Goal: Check status: Check status

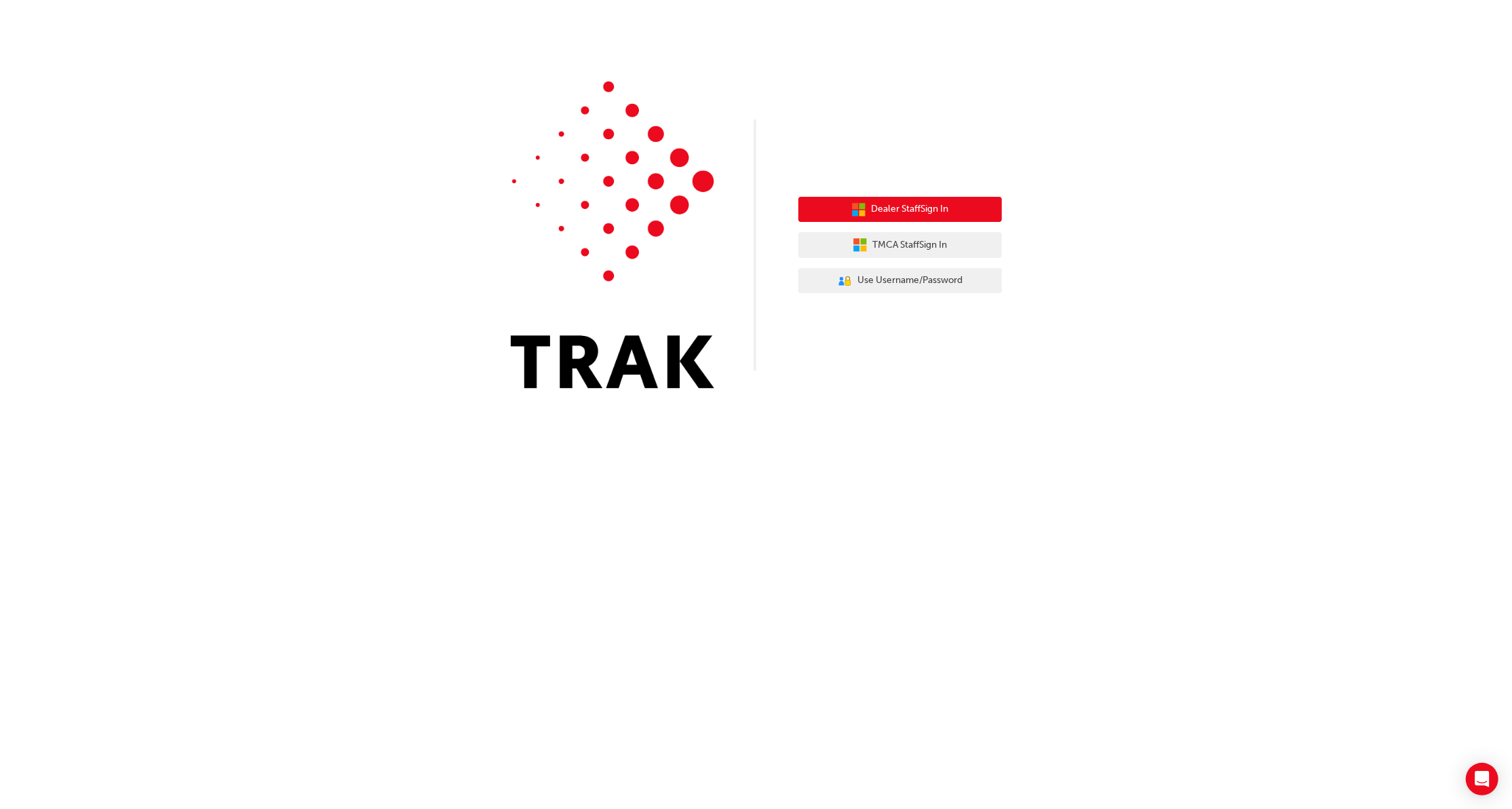
click at [931, 208] on span "Dealer Staff Sign In" at bounding box center [910, 209] width 77 height 15
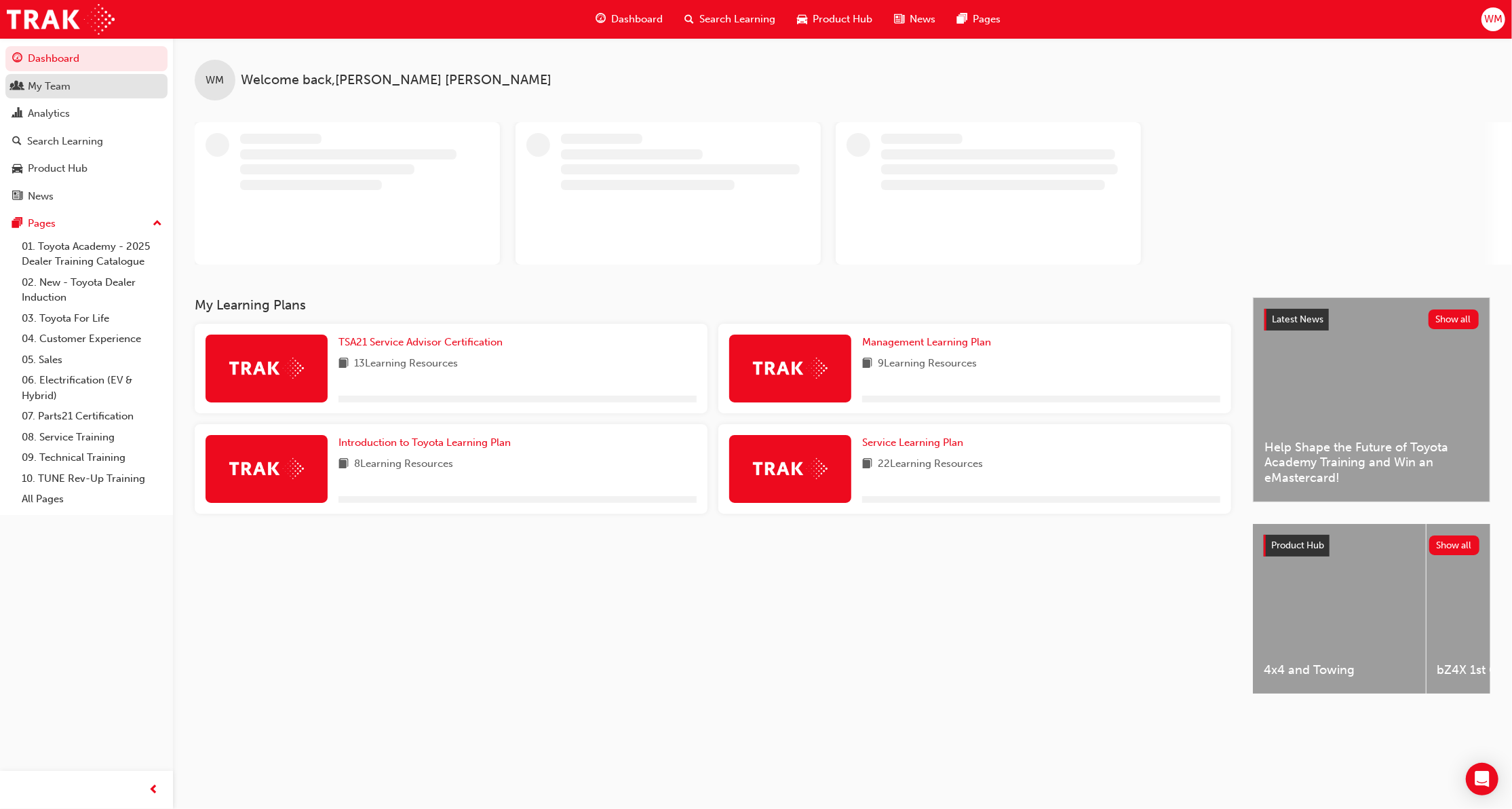
click at [28, 89] on div "My Team" at bounding box center [48, 86] width 43 height 15
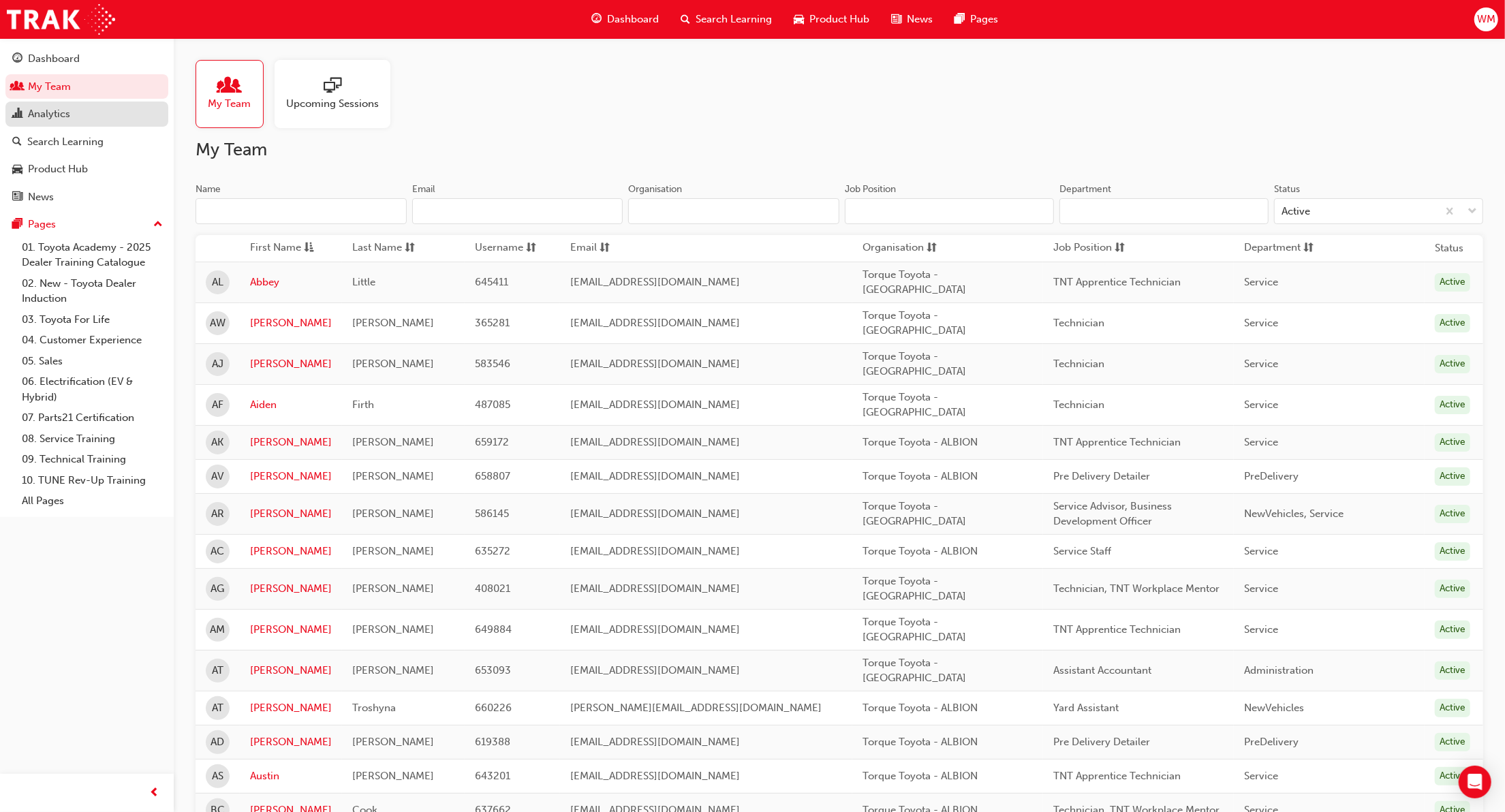
click at [39, 117] on div "Analytics" at bounding box center [49, 114] width 42 height 15
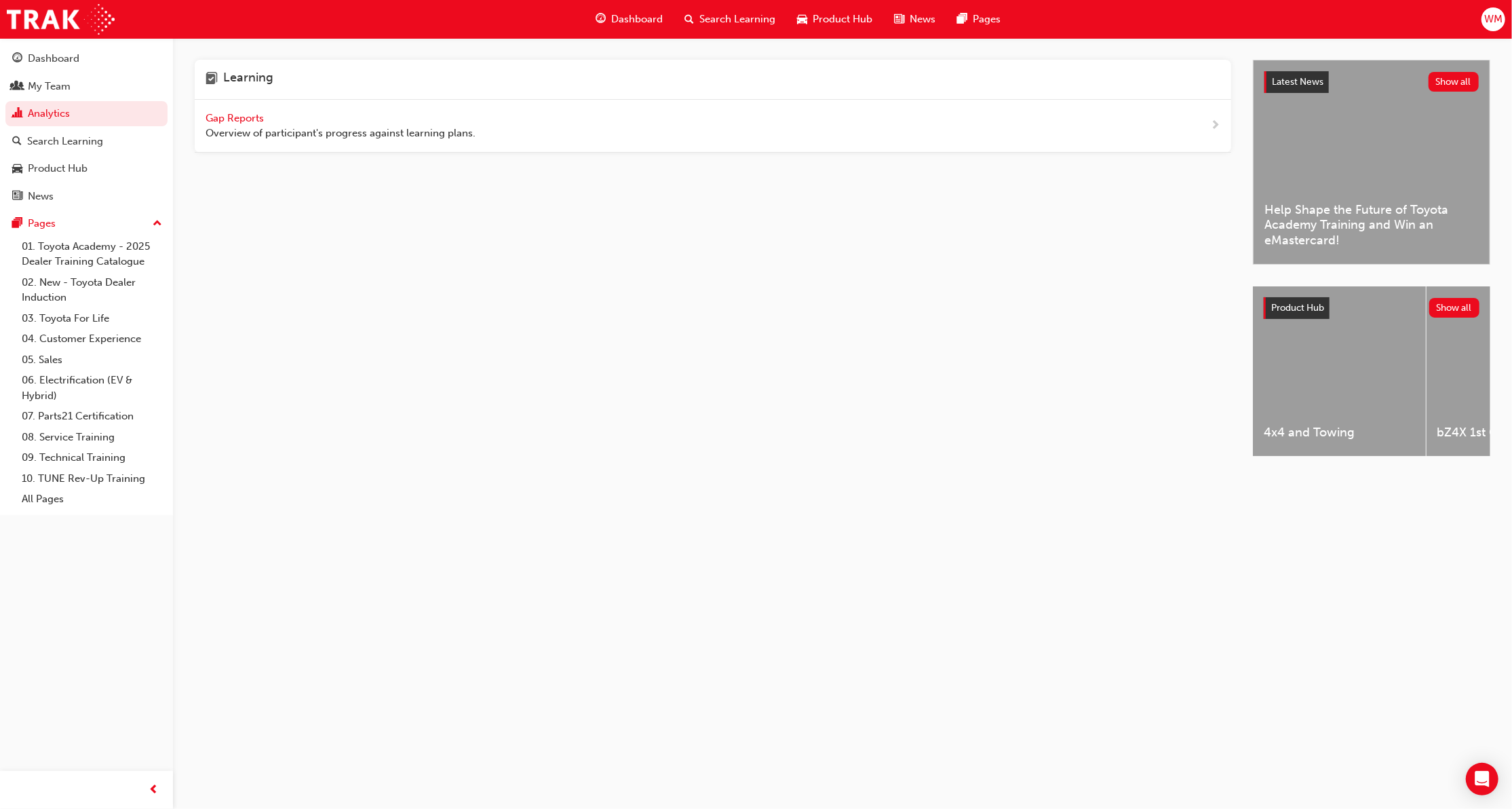
click at [221, 118] on span "Gap Reports" at bounding box center [236, 118] width 61 height 12
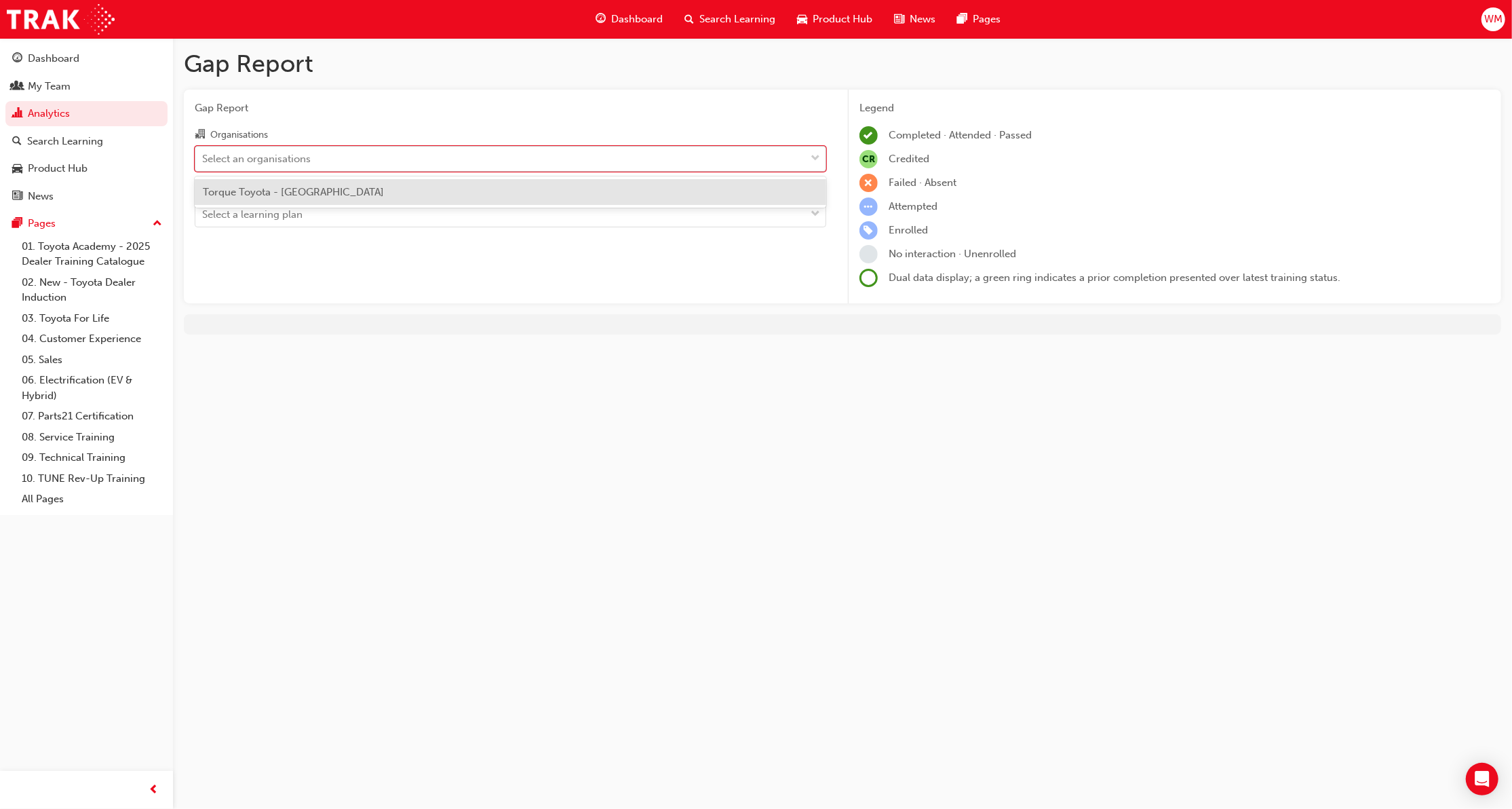
click at [540, 154] on div "Select an organisations" at bounding box center [500, 158] width 610 height 24
click at [203, 154] on input "Organisations option Torque Toyota - [GEOGRAPHIC_DATA] focused, 1 of 1. 1 resul…" at bounding box center [202, 158] width 1 height 11
click at [473, 194] on div "Torque Toyota - [GEOGRAPHIC_DATA]" at bounding box center [510, 193] width 631 height 27
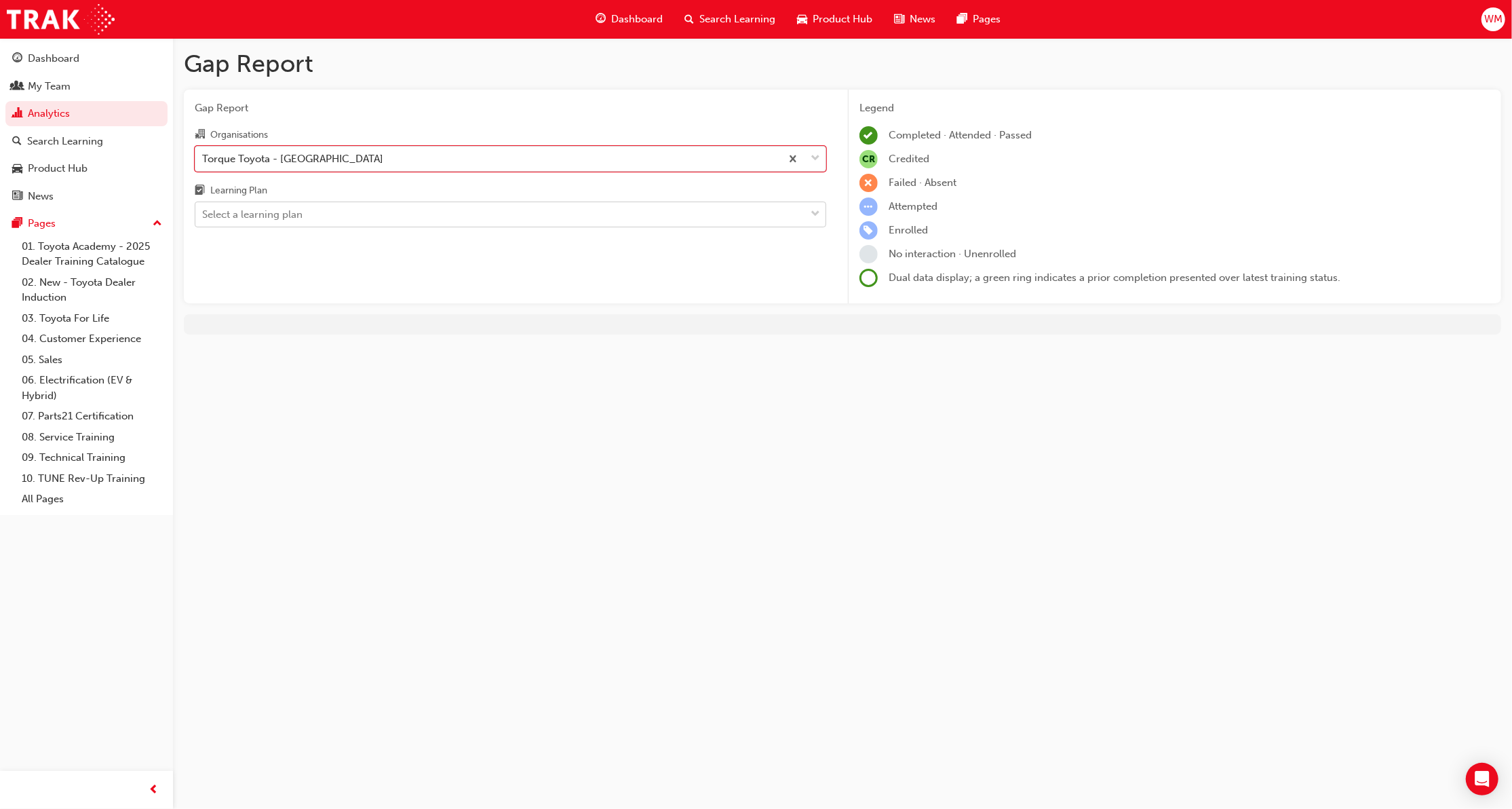
drag, startPoint x: 801, startPoint y: 213, endPoint x: 810, endPoint y: 216, distance: 9.5
click at [803, 213] on div "Select a learning plan" at bounding box center [500, 215] width 610 height 24
click at [203, 213] on input "Learning Plan Select a learning plan" at bounding box center [202, 214] width 1 height 11
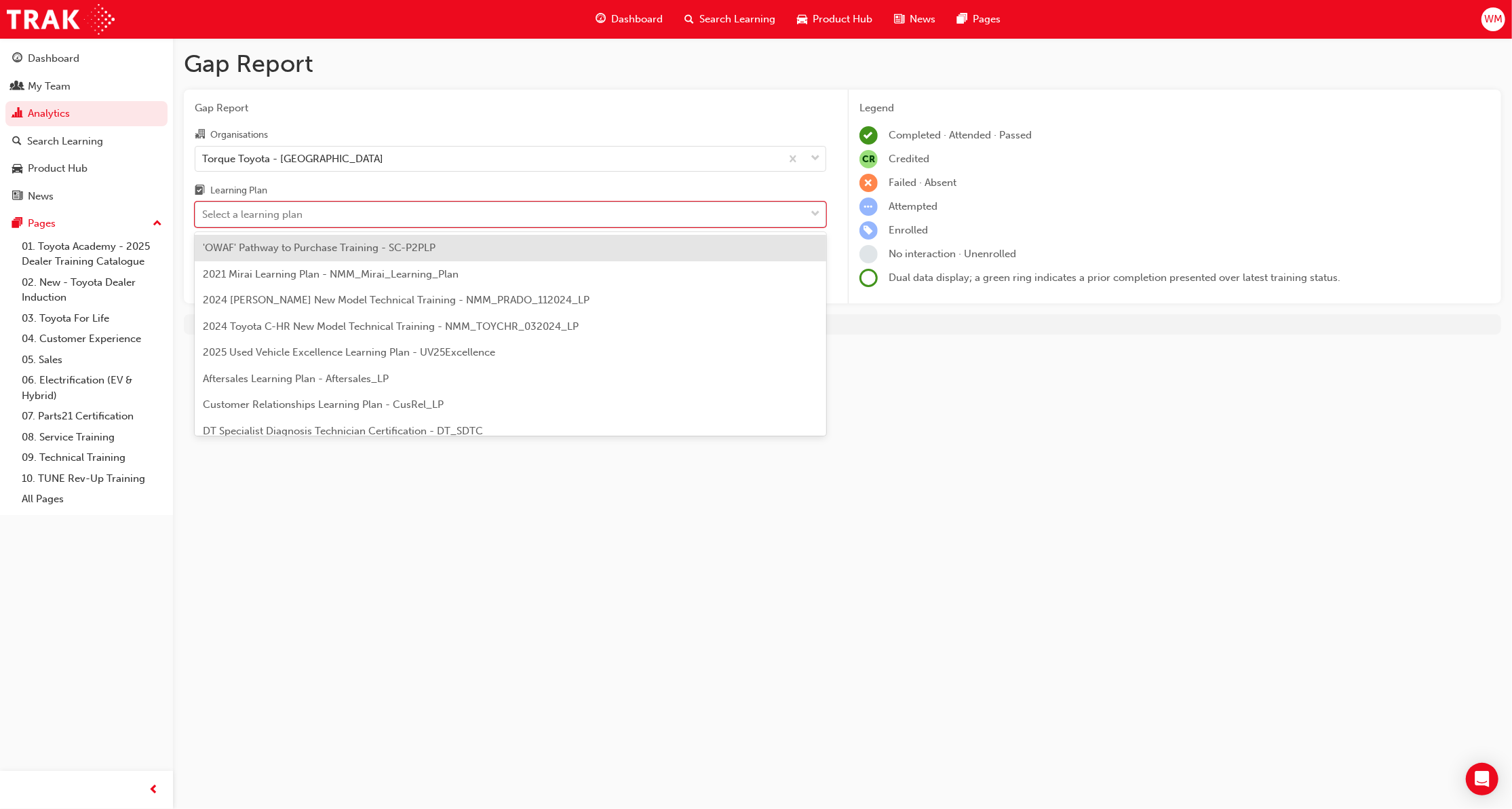
click at [812, 207] on span "down-icon" at bounding box center [815, 215] width 9 height 18
click at [203, 208] on input "Learning Plan option 'OWAF' Pathway to Purchase Training - SC-P2PLP focused, 1 …" at bounding box center [202, 214] width 1 height 11
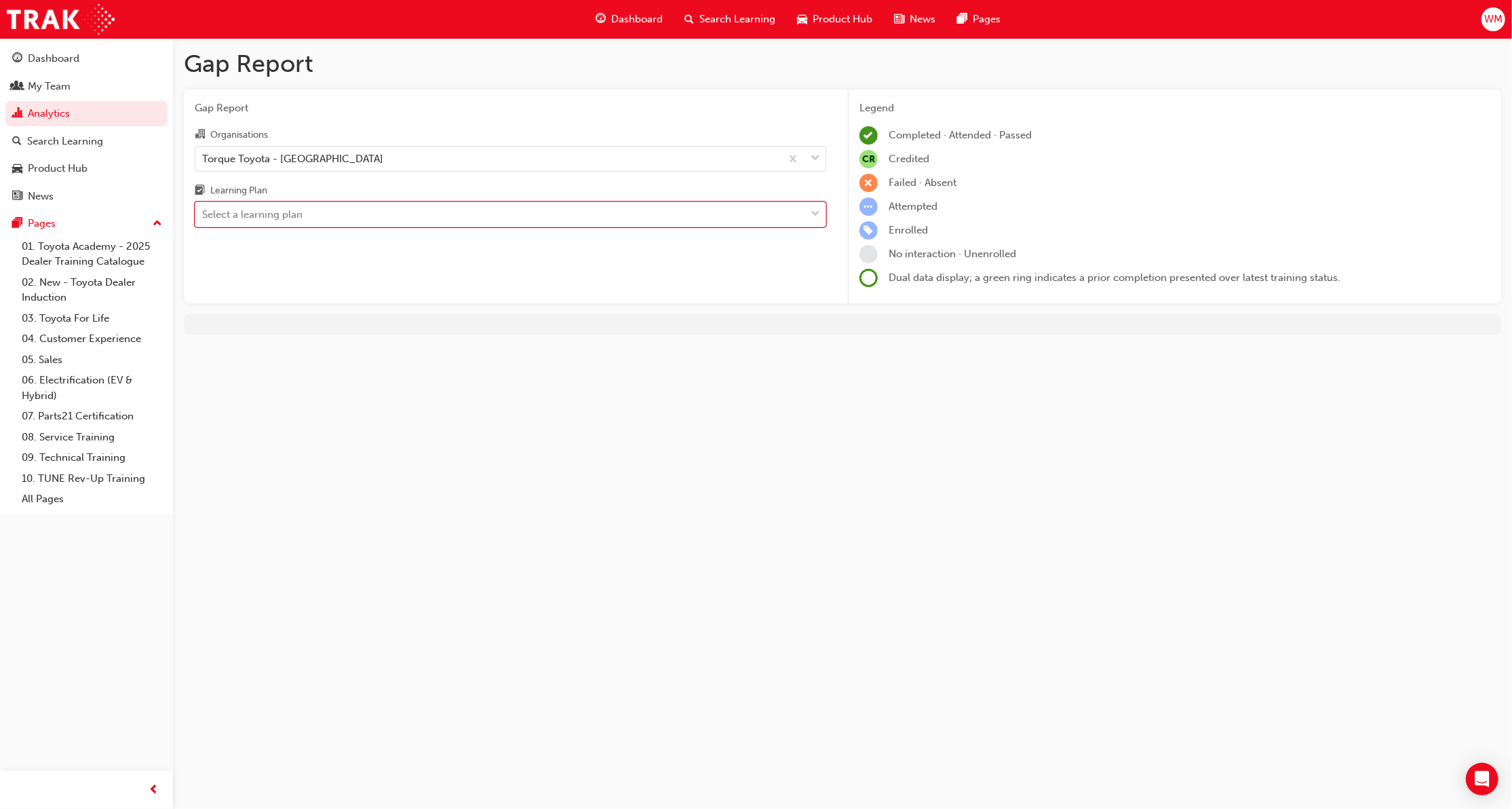
click at [667, 216] on div "Select a learning plan" at bounding box center [500, 215] width 610 height 24
click at [203, 216] on input "Learning Plan 0 results available. Select is focused ,type to refine list, pres…" at bounding box center [202, 214] width 1 height 11
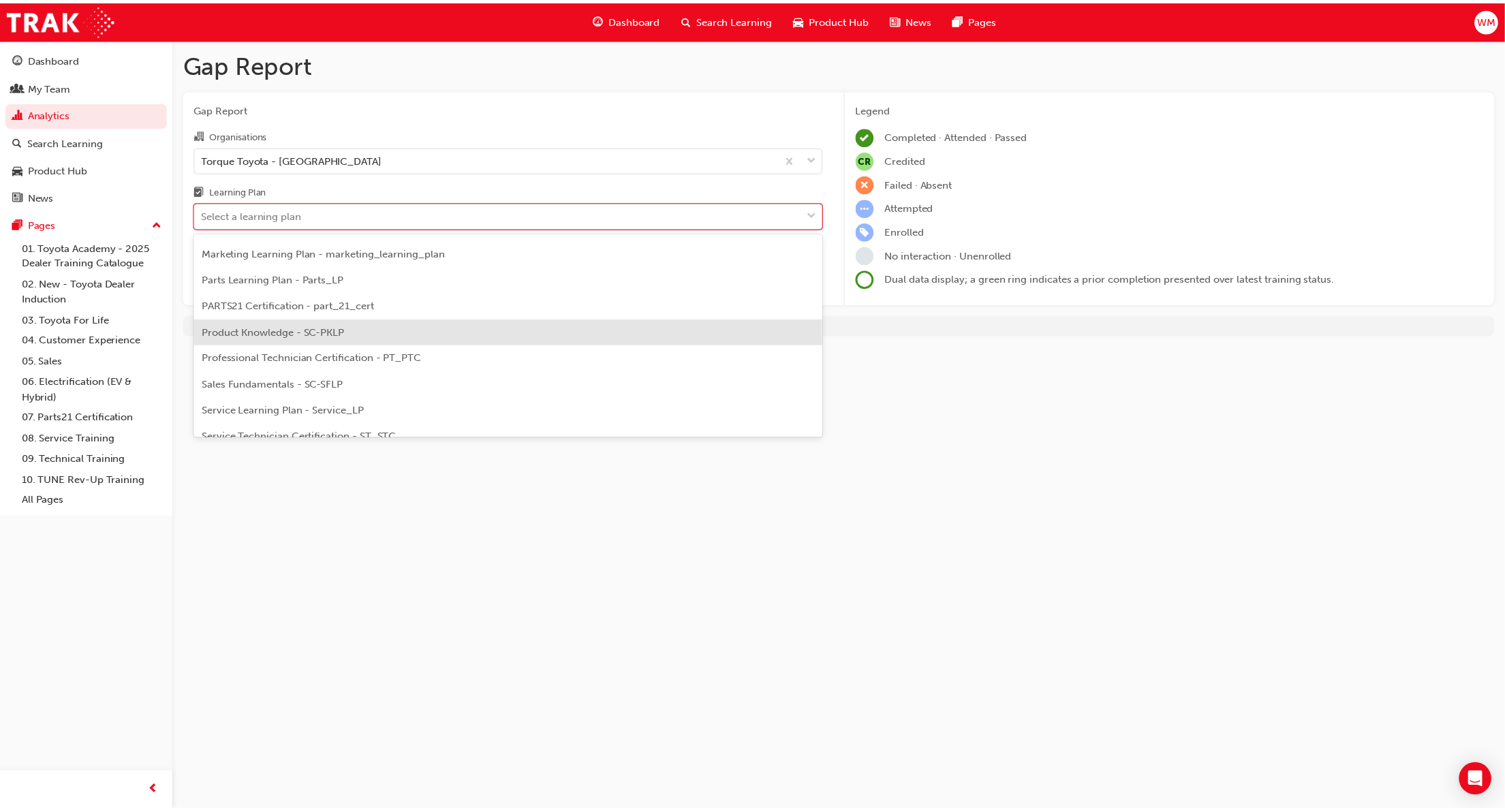
scroll to position [587, 0]
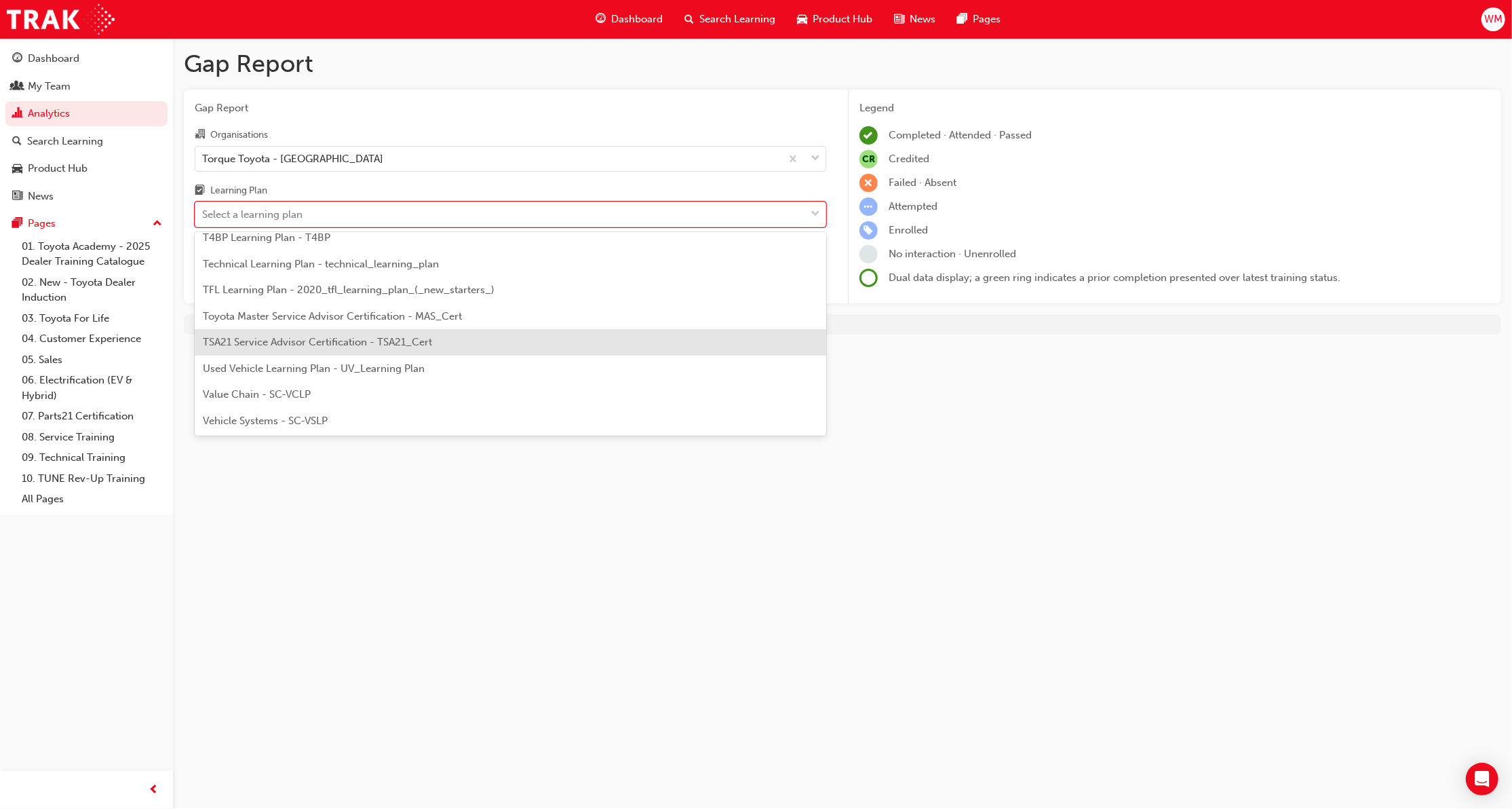
click at [386, 339] on span "TSA21 Service Advisor Certification - TSA21_Cert" at bounding box center [318, 342] width 230 height 12
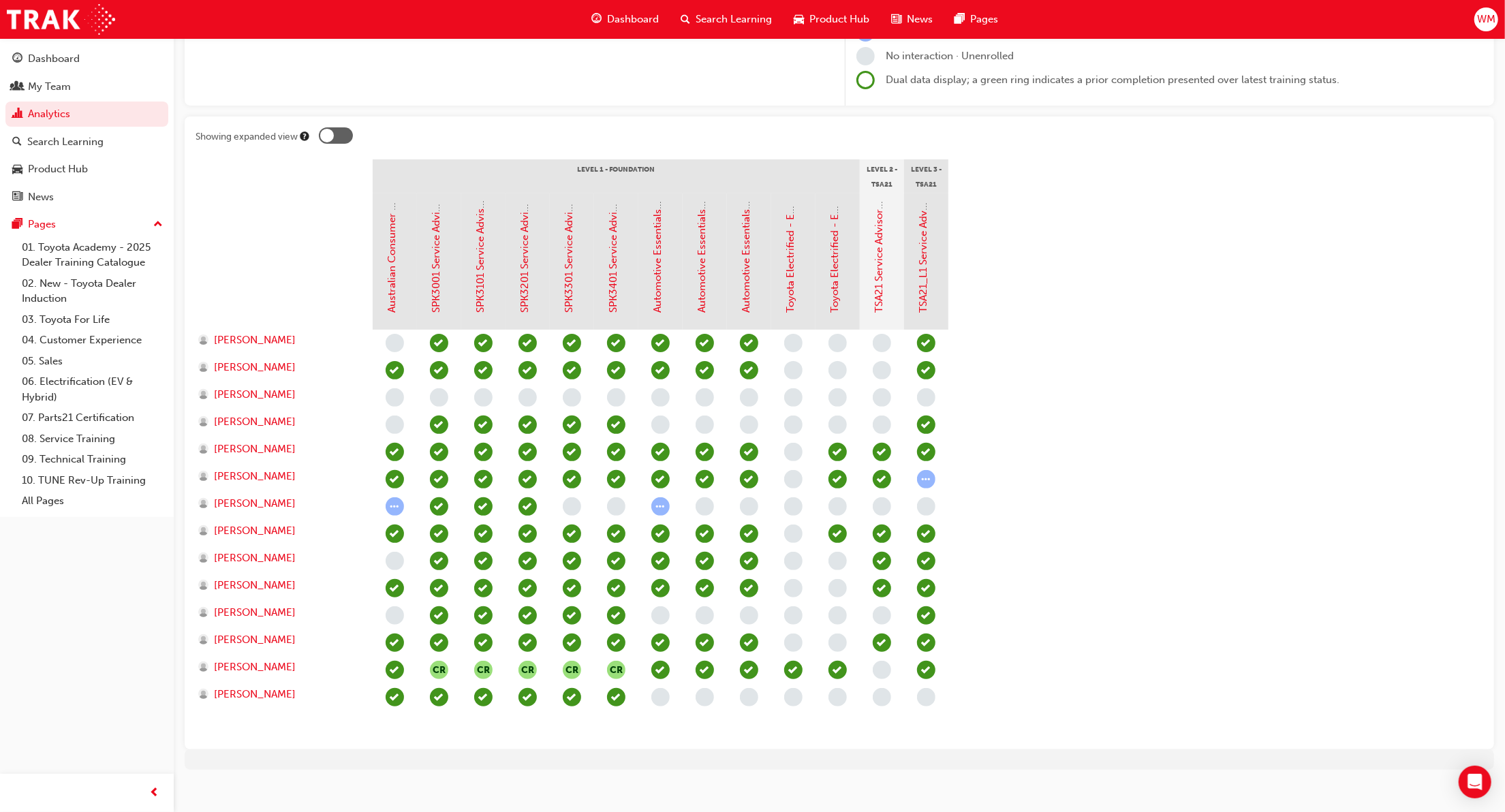
scroll to position [213, 0]
